Goal: Information Seeking & Learning: Compare options

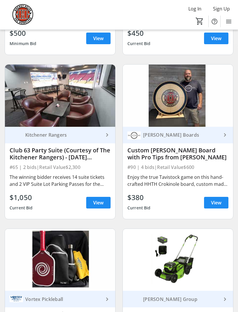
scroll to position [232, 0]
click at [102, 196] on span at bounding box center [98, 203] width 24 height 14
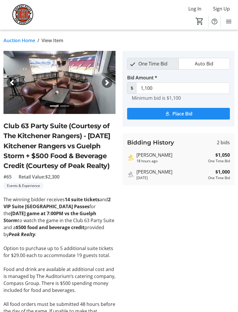
click at [26, 38] on link "Auction Home" at bounding box center [19, 40] width 32 height 7
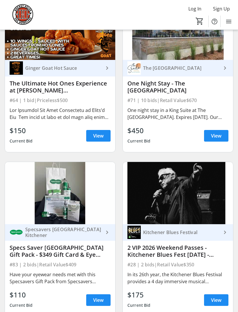
scroll to position [791, 0]
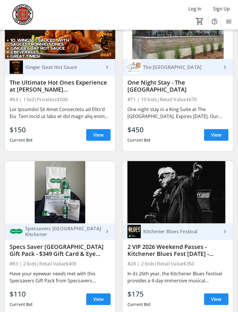
click at [102, 131] on span "View" at bounding box center [98, 134] width 10 height 7
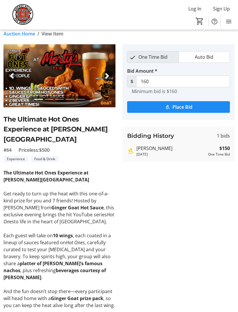
scroll to position [7, 0]
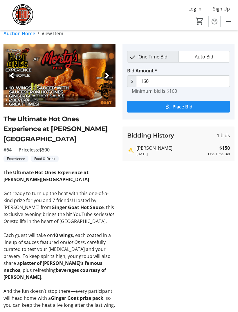
click at [24, 32] on link "Auction Home" at bounding box center [19, 33] width 32 height 7
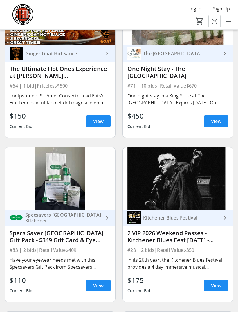
scroll to position [805, 0]
click at [217, 282] on span "View" at bounding box center [216, 285] width 10 height 7
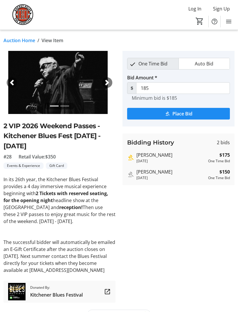
click at [22, 43] on link "Auction Home" at bounding box center [19, 40] width 32 height 7
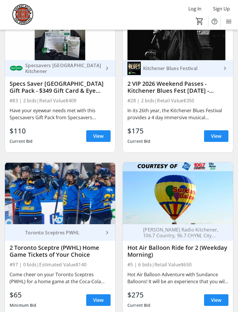
scroll to position [954, 0]
click at [218, 296] on span "View" at bounding box center [216, 299] width 10 height 7
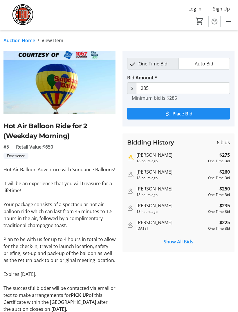
click at [10, 42] on link "Auction Home" at bounding box center [19, 40] width 32 height 7
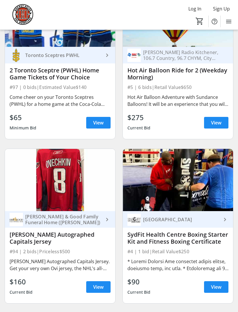
scroll to position [1132, 0]
click at [216, 283] on span "View" at bounding box center [216, 286] width 10 height 7
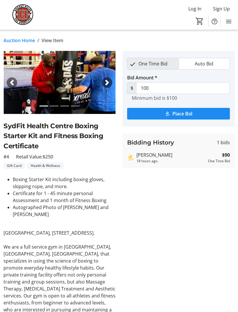
click at [12, 42] on link "Auction Home" at bounding box center [19, 40] width 32 height 7
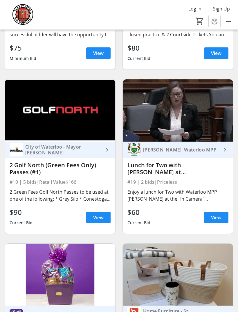
scroll to position [1522, 0]
click at [99, 214] on span "View" at bounding box center [98, 217] width 10 height 7
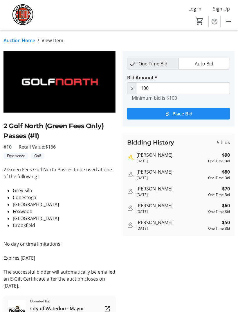
click at [22, 39] on link "Auction Home" at bounding box center [19, 40] width 32 height 7
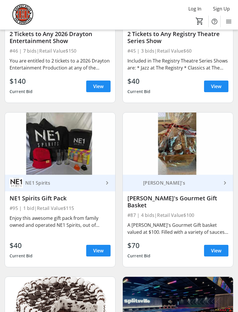
scroll to position [4749, 0]
click at [216, 83] on span "View" at bounding box center [216, 86] width 10 height 7
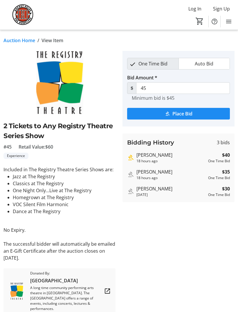
click at [18, 40] on link "Auction Home" at bounding box center [19, 40] width 32 height 7
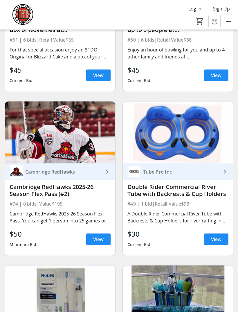
scroll to position [5089, 0]
click at [218, 232] on span at bounding box center [216, 239] width 24 height 14
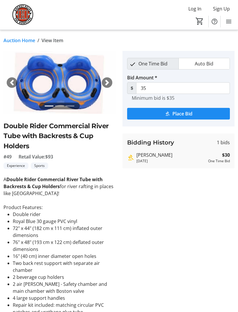
click at [24, 42] on link "Auction Home" at bounding box center [19, 40] width 32 height 7
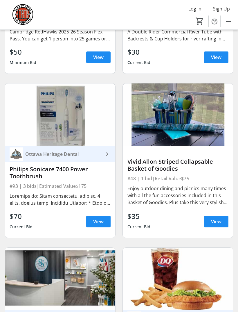
scroll to position [5273, 0]
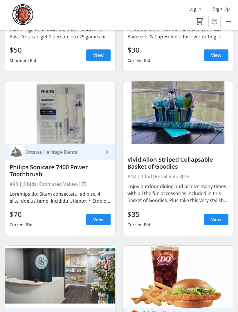
click at [101, 216] on span "View" at bounding box center [98, 219] width 10 height 7
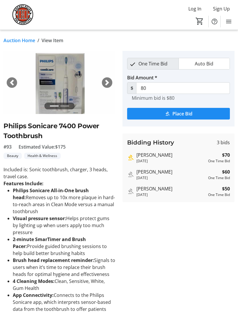
click at [19, 40] on link "Auction Home" at bounding box center [19, 40] width 32 height 7
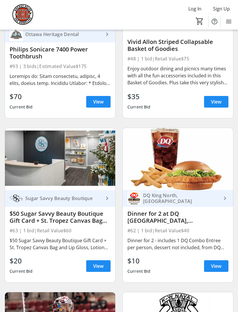
scroll to position [5391, 0]
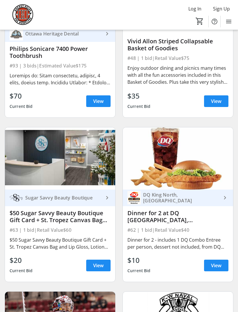
click at [214, 262] on span "View" at bounding box center [216, 265] width 10 height 7
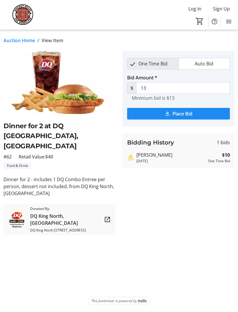
click at [17, 42] on link "Auction Home" at bounding box center [19, 40] width 32 height 7
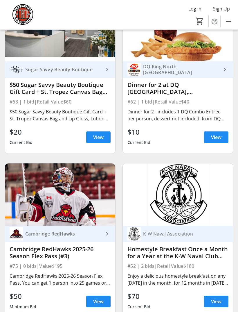
scroll to position [5519, 0]
click at [218, 298] on span "View" at bounding box center [216, 301] width 10 height 7
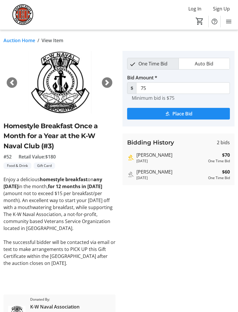
click at [22, 41] on link "Auction Home" at bounding box center [19, 40] width 32 height 7
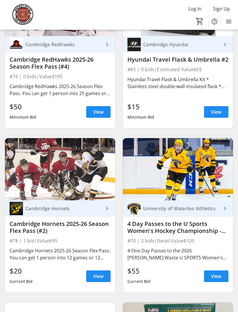
scroll to position [6045, 0]
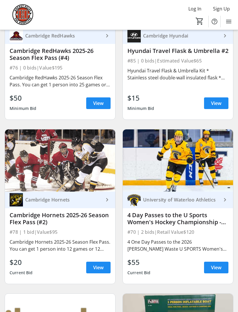
click at [218, 264] on span "View" at bounding box center [216, 267] width 10 height 7
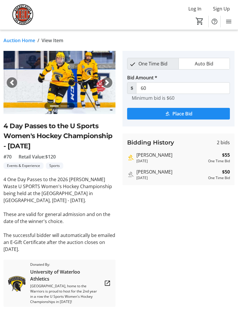
click at [17, 37] on link "Auction Home" at bounding box center [19, 40] width 32 height 7
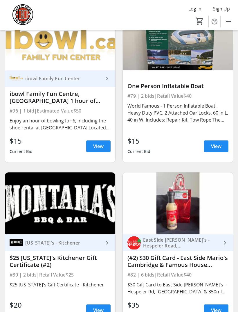
scroll to position [6330, 0]
